Goal: Task Accomplishment & Management: Complete application form

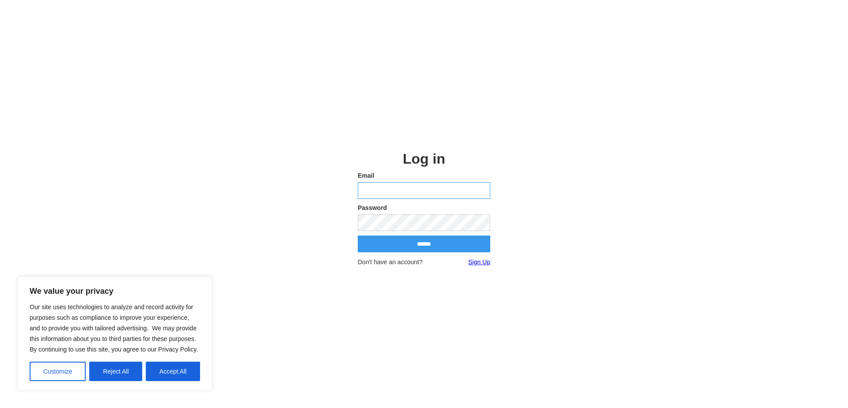
click at [374, 187] on input "email" at bounding box center [424, 190] width 132 height 17
type input "**********"
click at [416, 246] on input "******" at bounding box center [424, 244] width 132 height 17
drag, startPoint x: 430, startPoint y: 189, endPoint x: 294, endPoint y: 190, distance: 135.6
click at [294, 190] on body "We value your privacy Our site uses technologies to analyze and record activity…" at bounding box center [424, 204] width 848 height 408
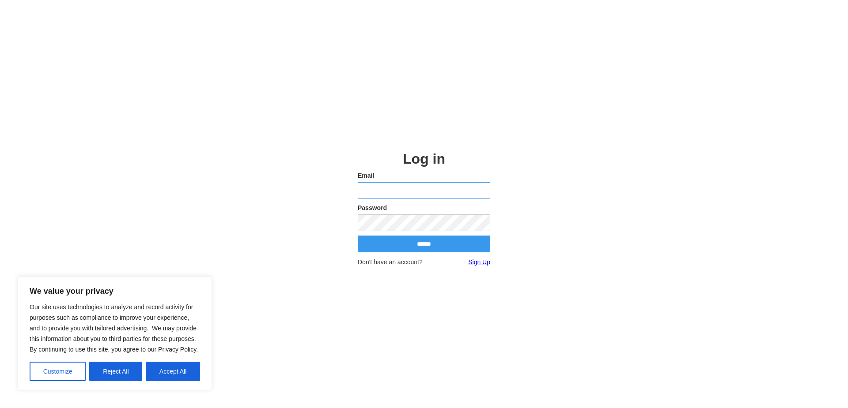
click at [372, 190] on input "email" at bounding box center [424, 190] width 132 height 17
drag, startPoint x: 214, startPoint y: 185, endPoint x: 217, endPoint y: 154, distance: 31.9
click at [215, 186] on body "We value your privacy Our site uses technologies to analyze and record activity…" at bounding box center [424, 204] width 848 height 408
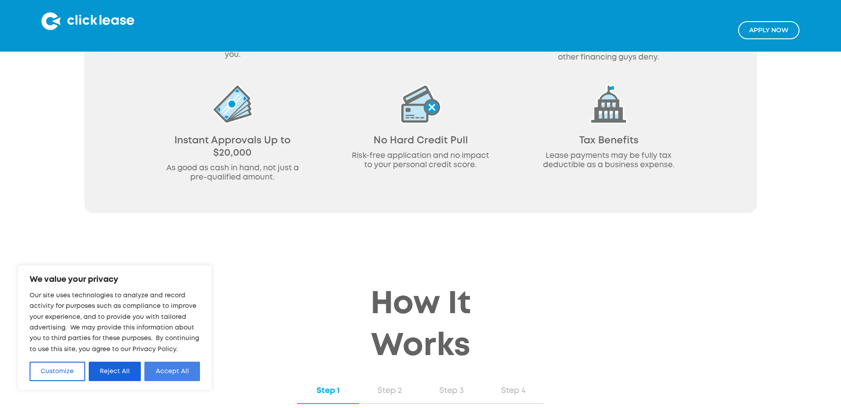
scroll to position [618, 0]
click at [119, 371] on button "Reject All" at bounding box center [115, 371] width 53 height 19
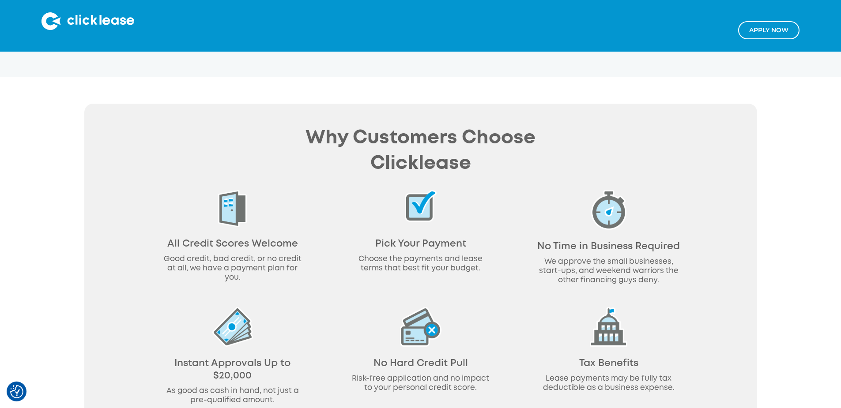
scroll to position [400, 0]
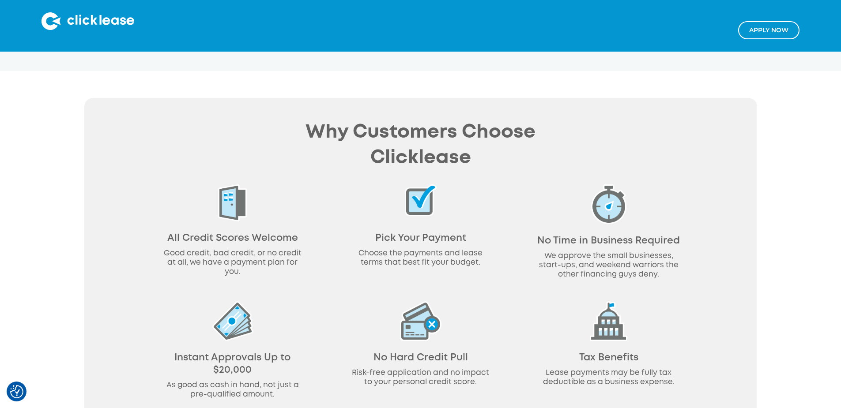
click at [238, 302] on img at bounding box center [232, 322] width 41 height 40
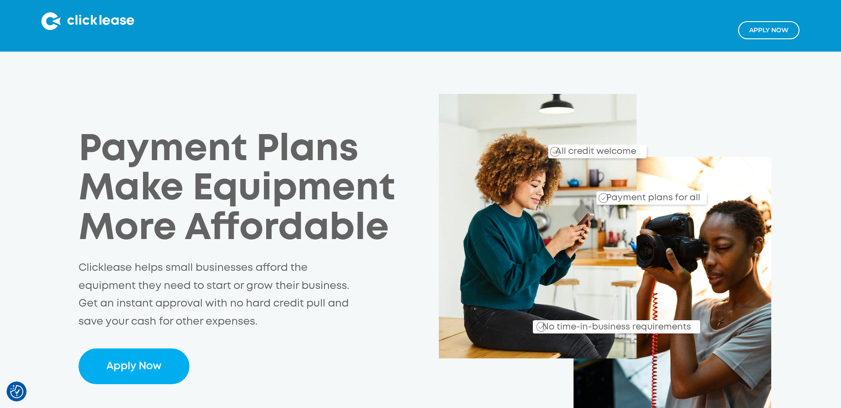
scroll to position [0, 0]
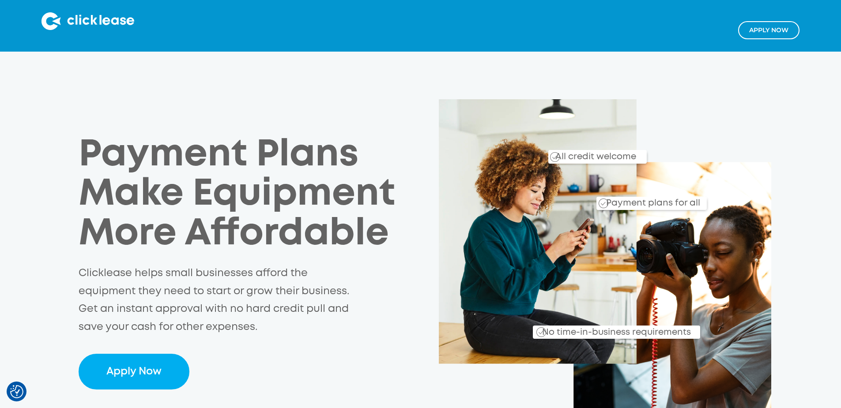
click at [757, 32] on link "Apply NOw" at bounding box center [768, 30] width 61 height 18
